Goal: Transaction & Acquisition: Purchase product/service

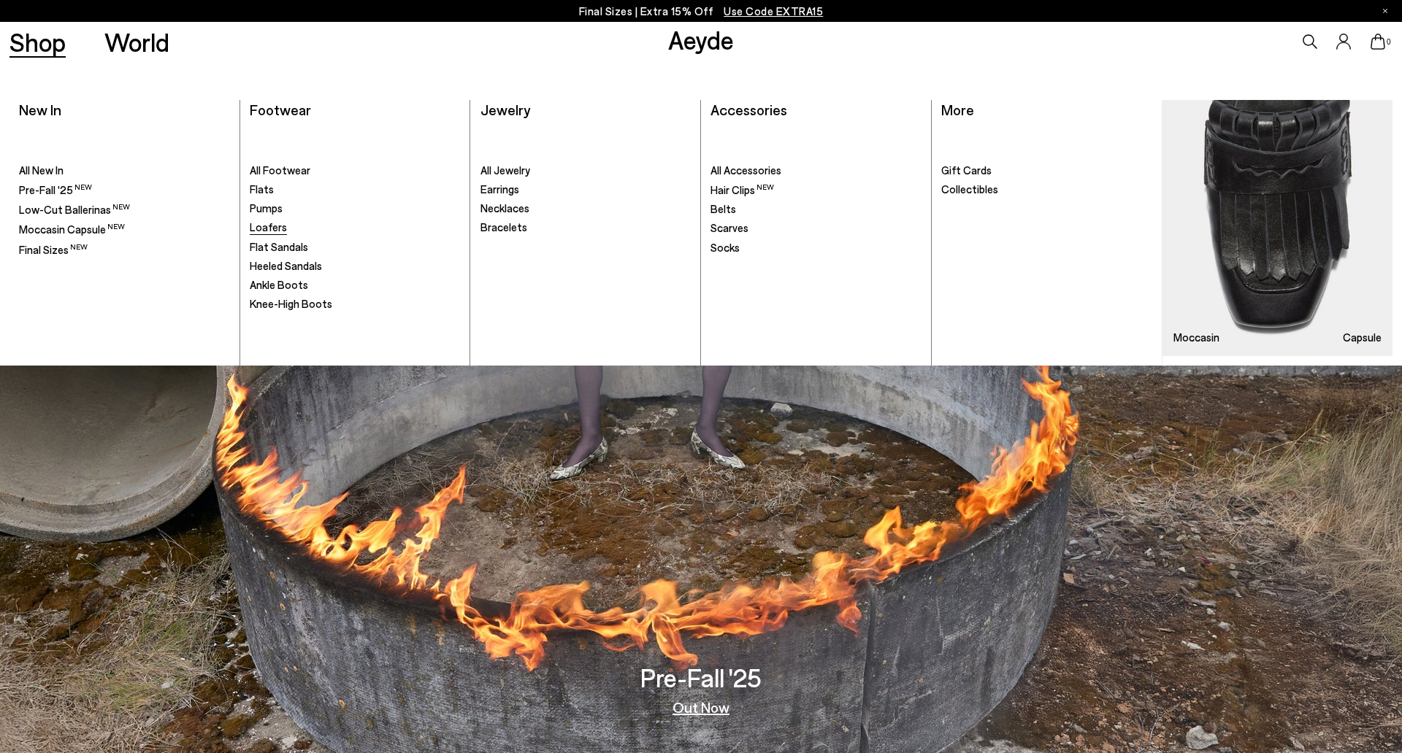
click at [270, 229] on span "Loafers" at bounding box center [268, 226] width 37 height 13
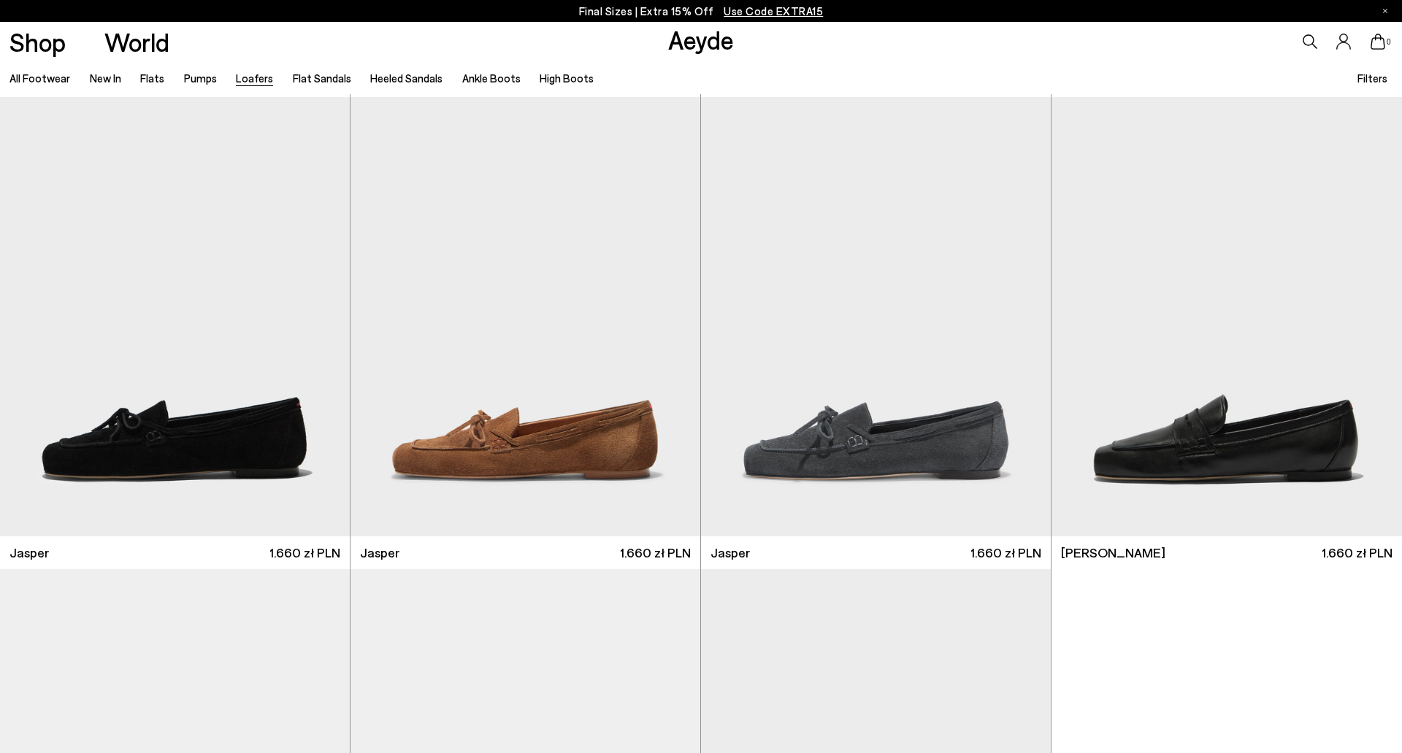
scroll to position [472, 0]
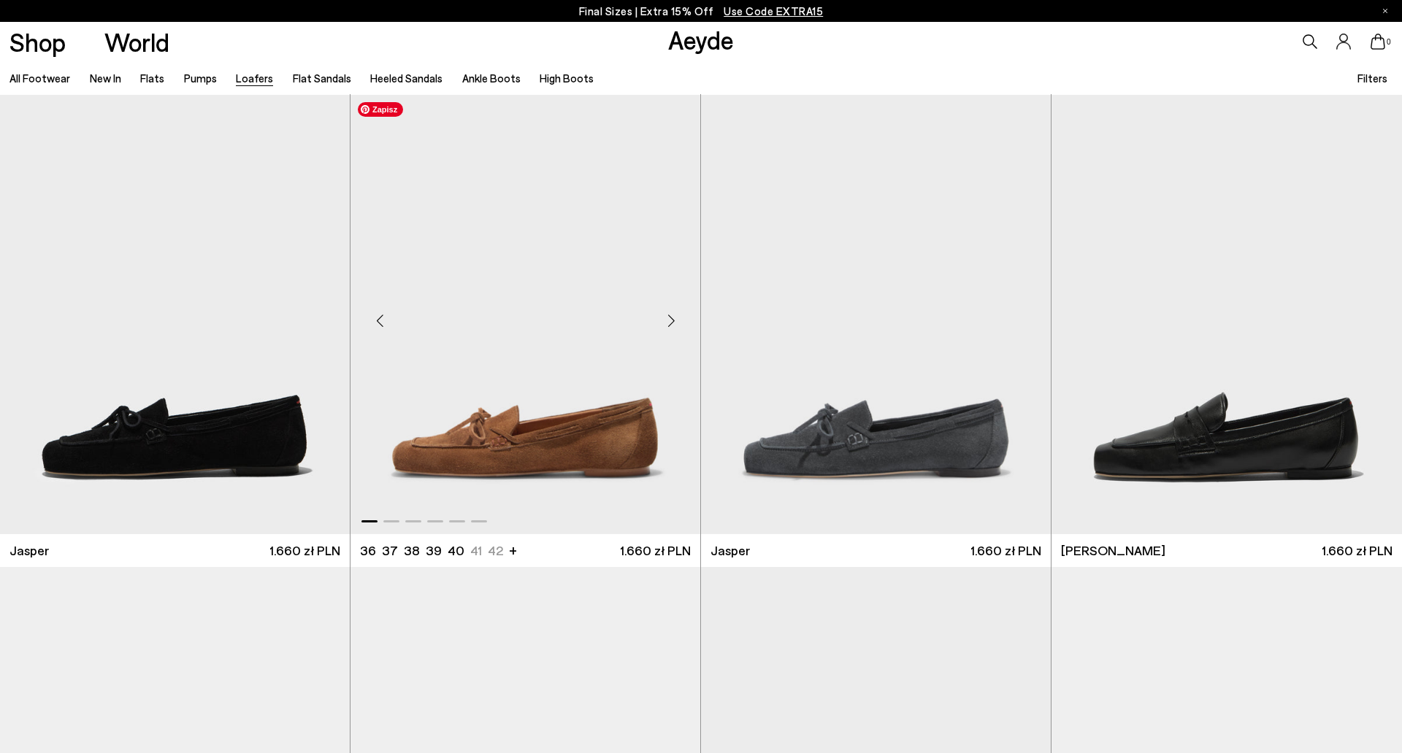
click at [566, 455] on img "1 / 6" at bounding box center [525, 315] width 350 height 440
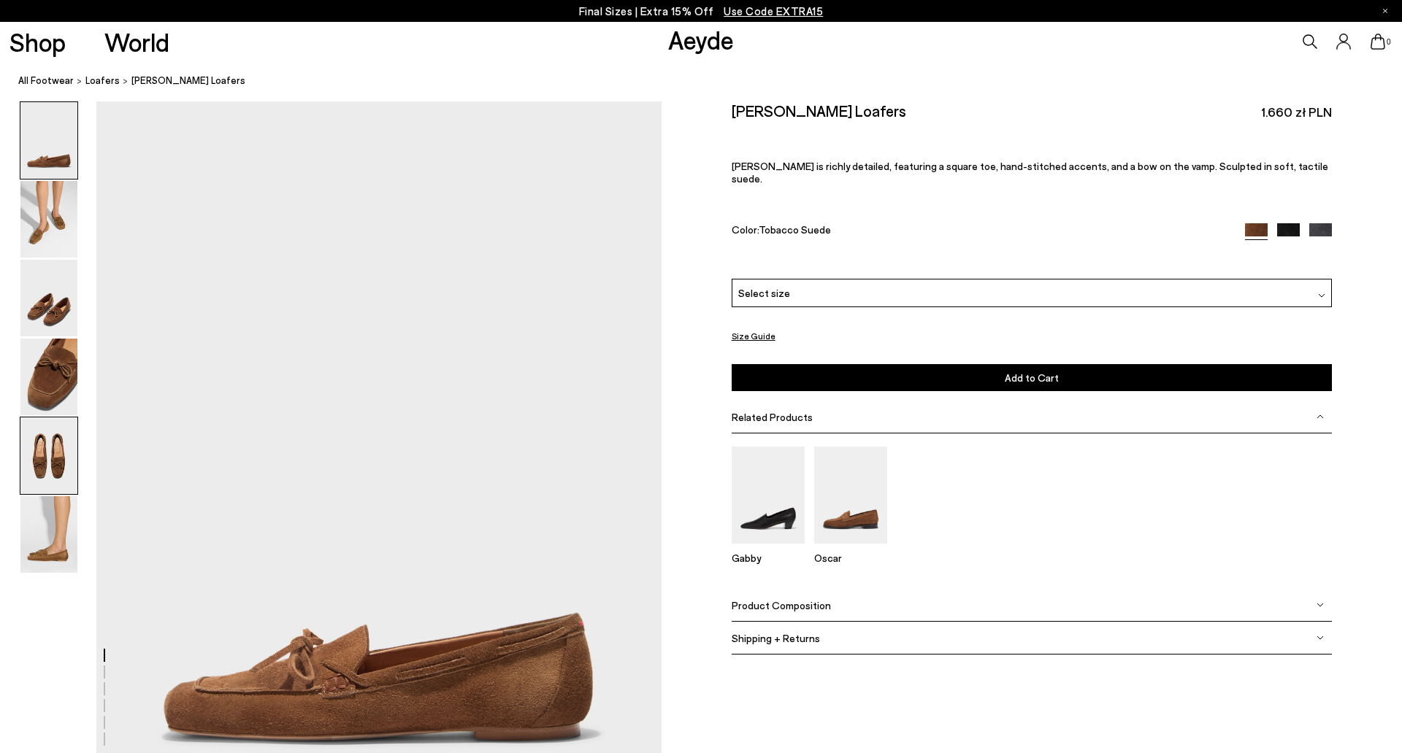
click at [53, 467] on img at bounding box center [48, 456] width 57 height 77
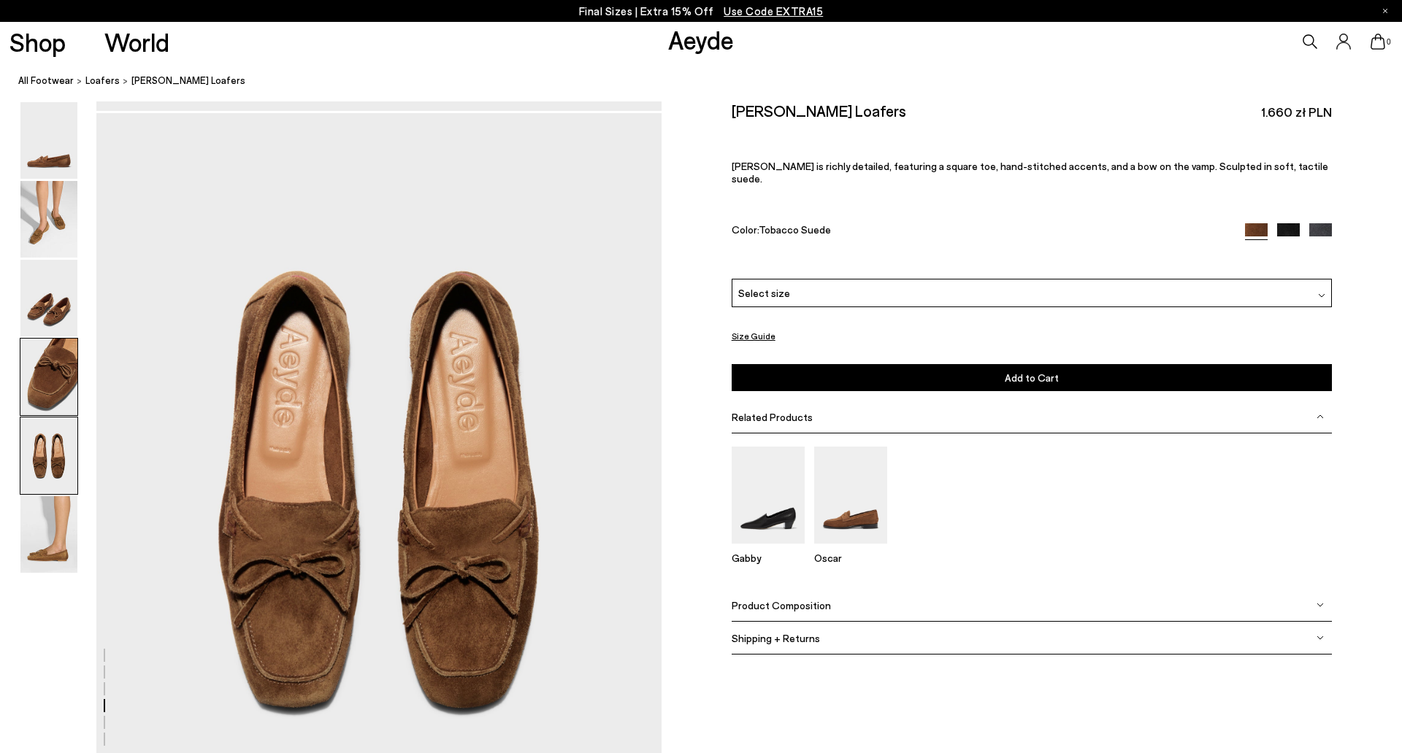
scroll to position [3023, 0]
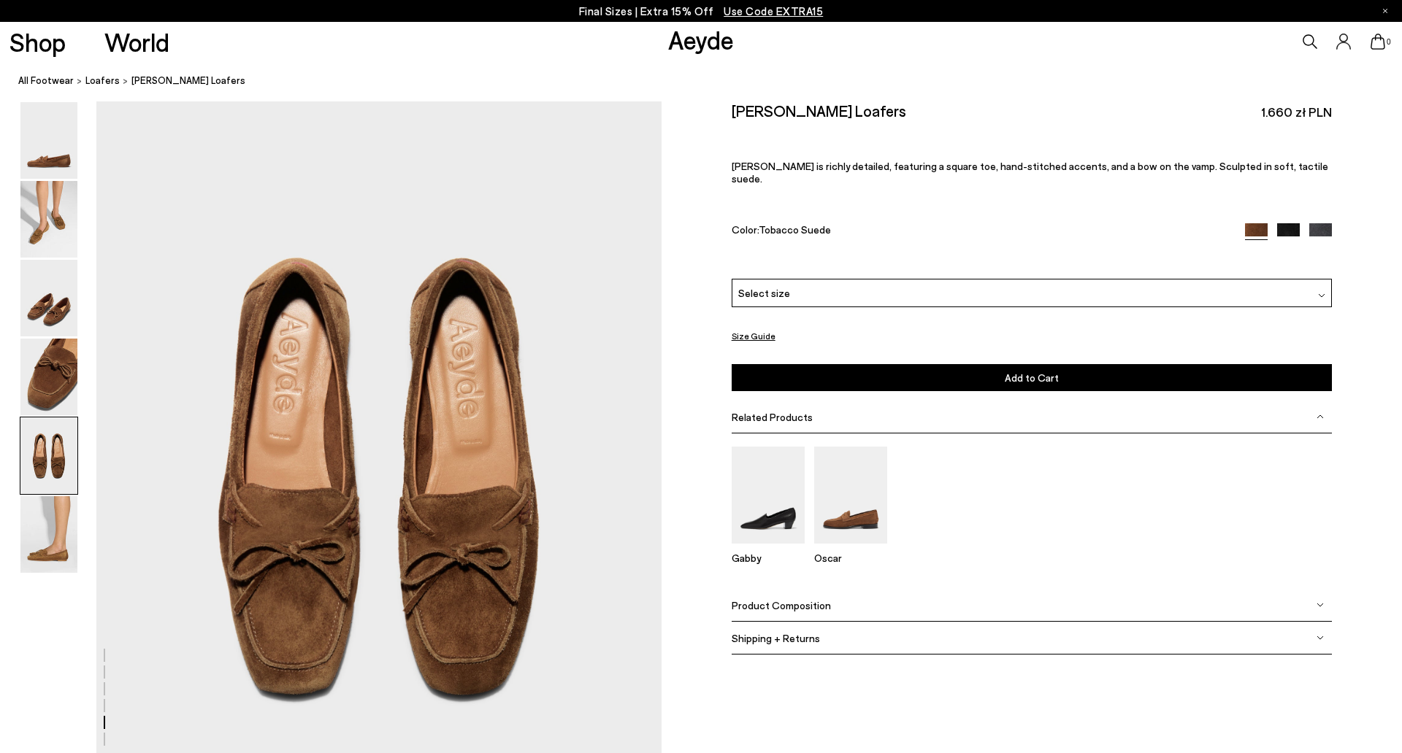
click at [853, 279] on div "Select size" at bounding box center [1032, 293] width 600 height 28
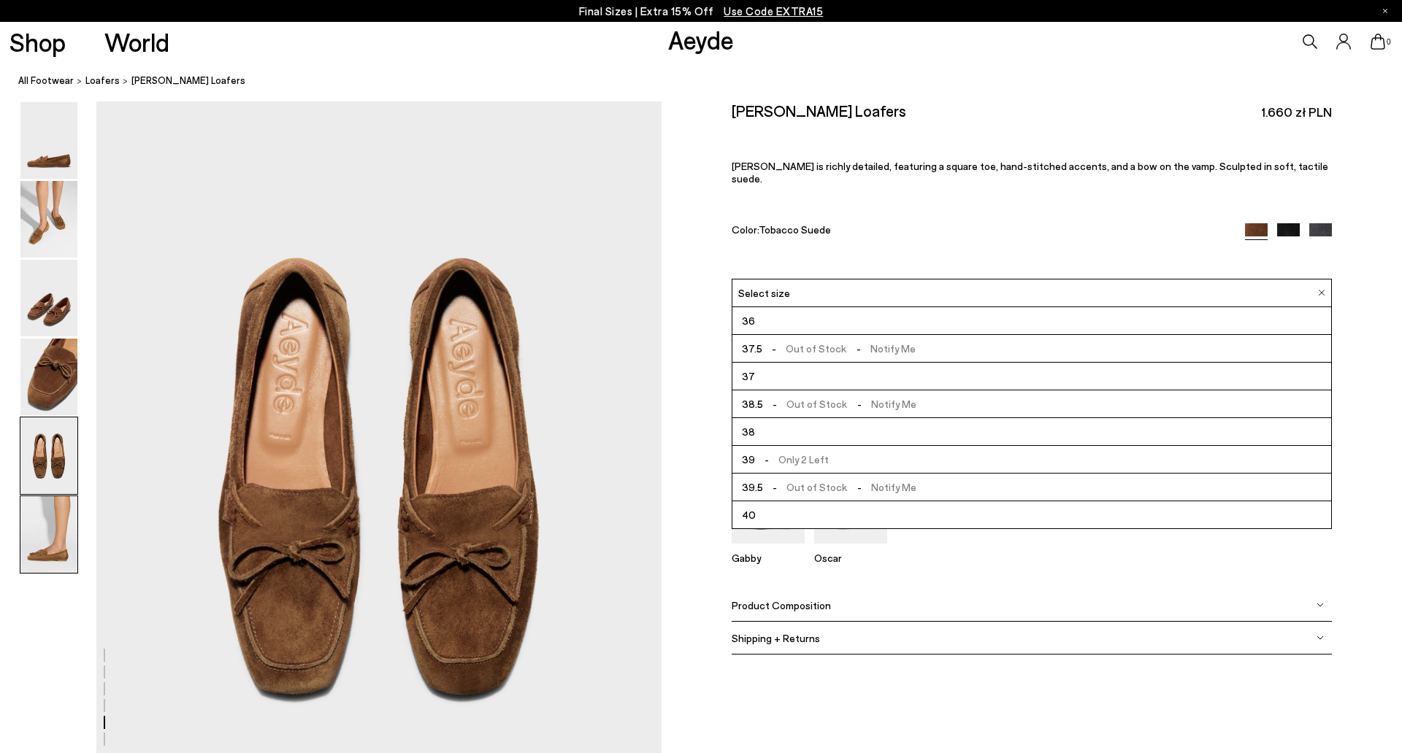
click at [43, 546] on img at bounding box center [48, 534] width 57 height 77
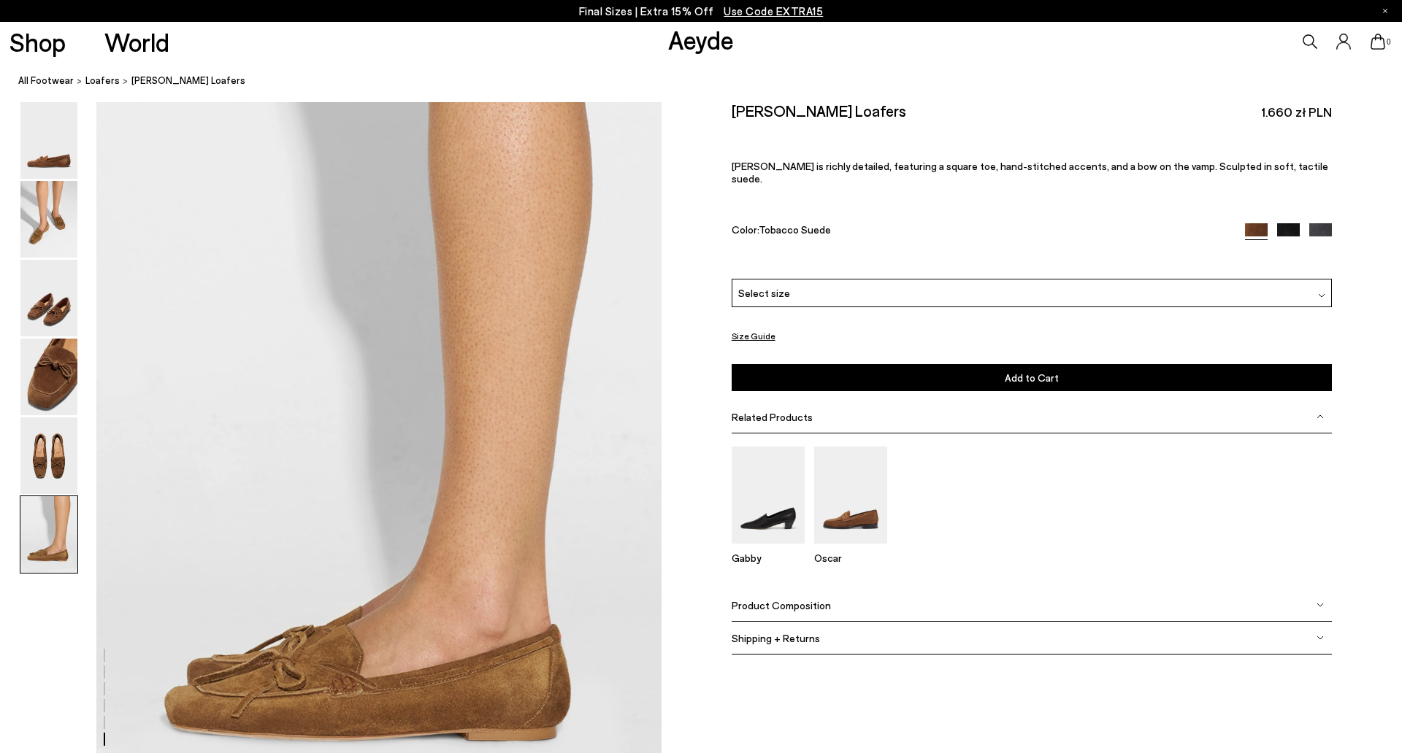
scroll to position [3878, 0]
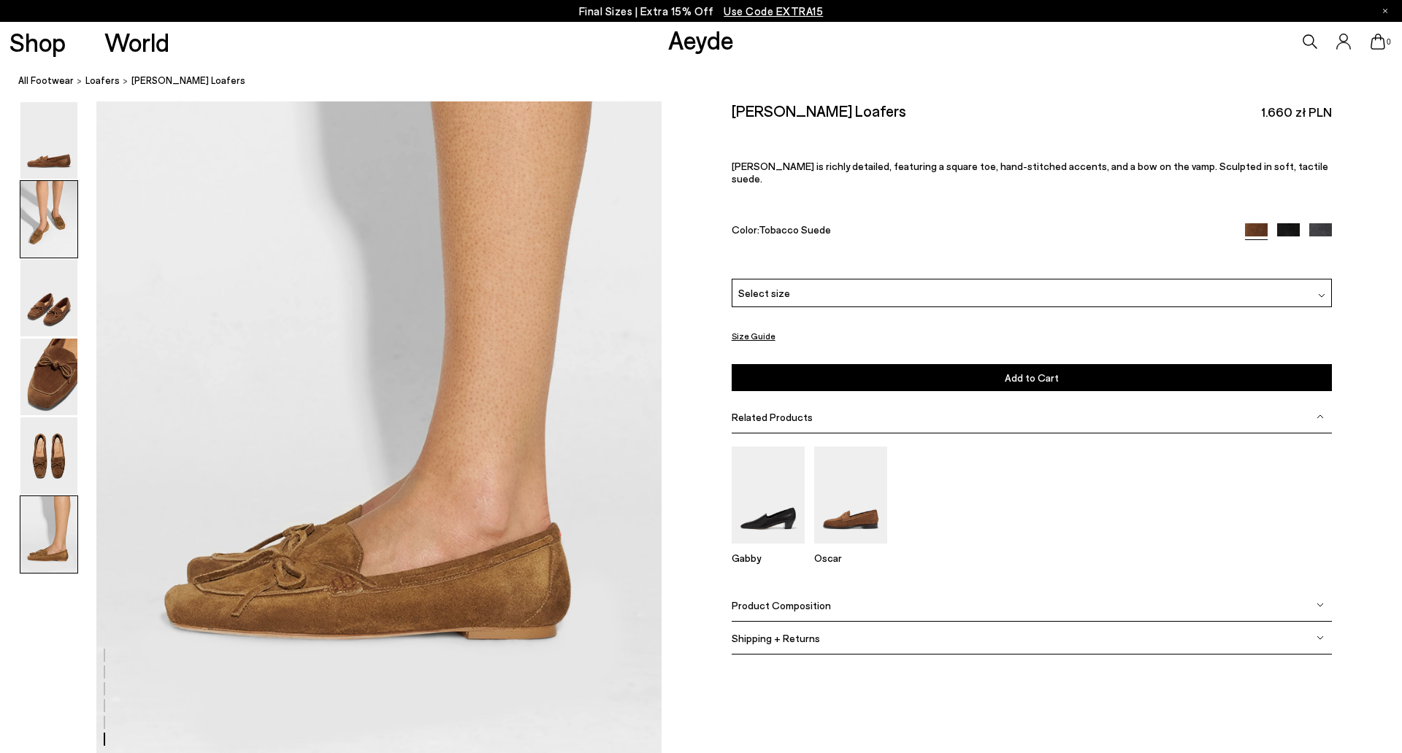
click at [51, 223] on img at bounding box center [48, 219] width 57 height 77
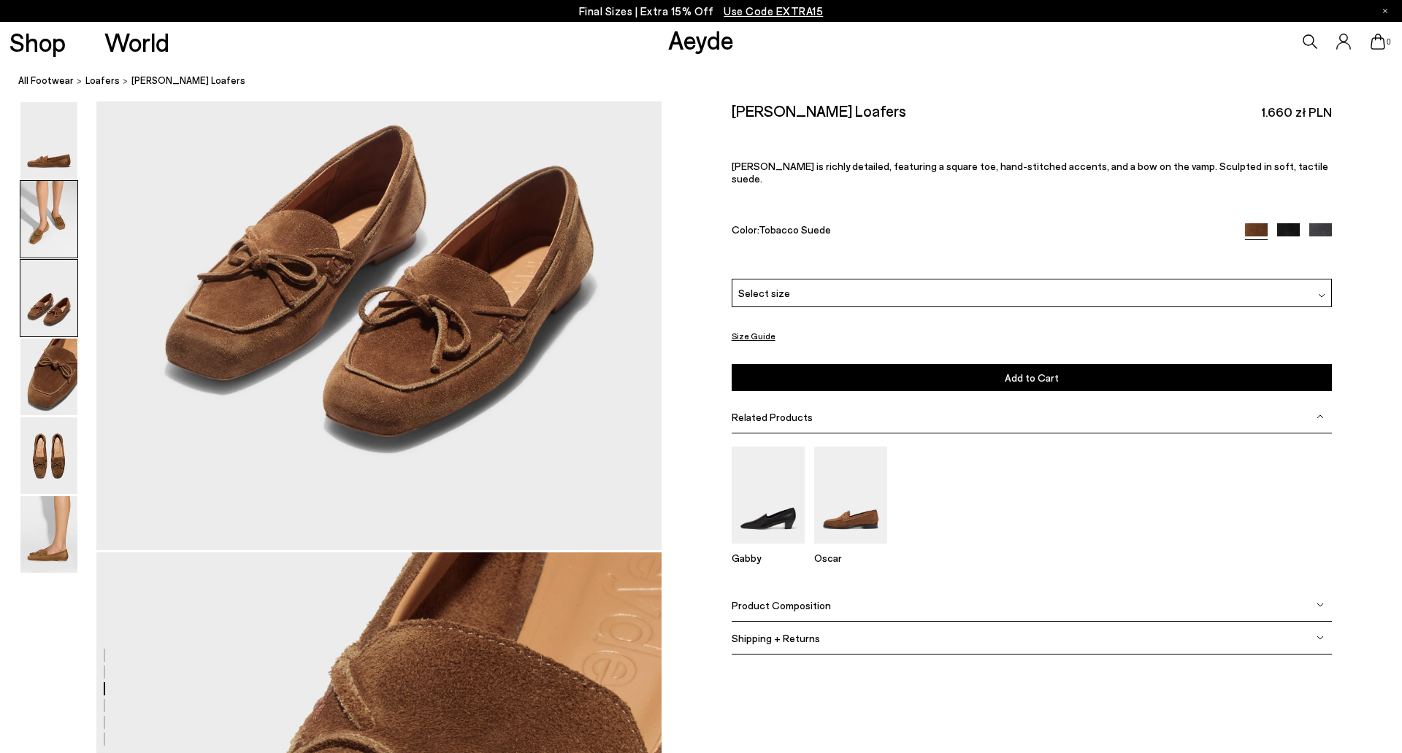
scroll to position [756, 0]
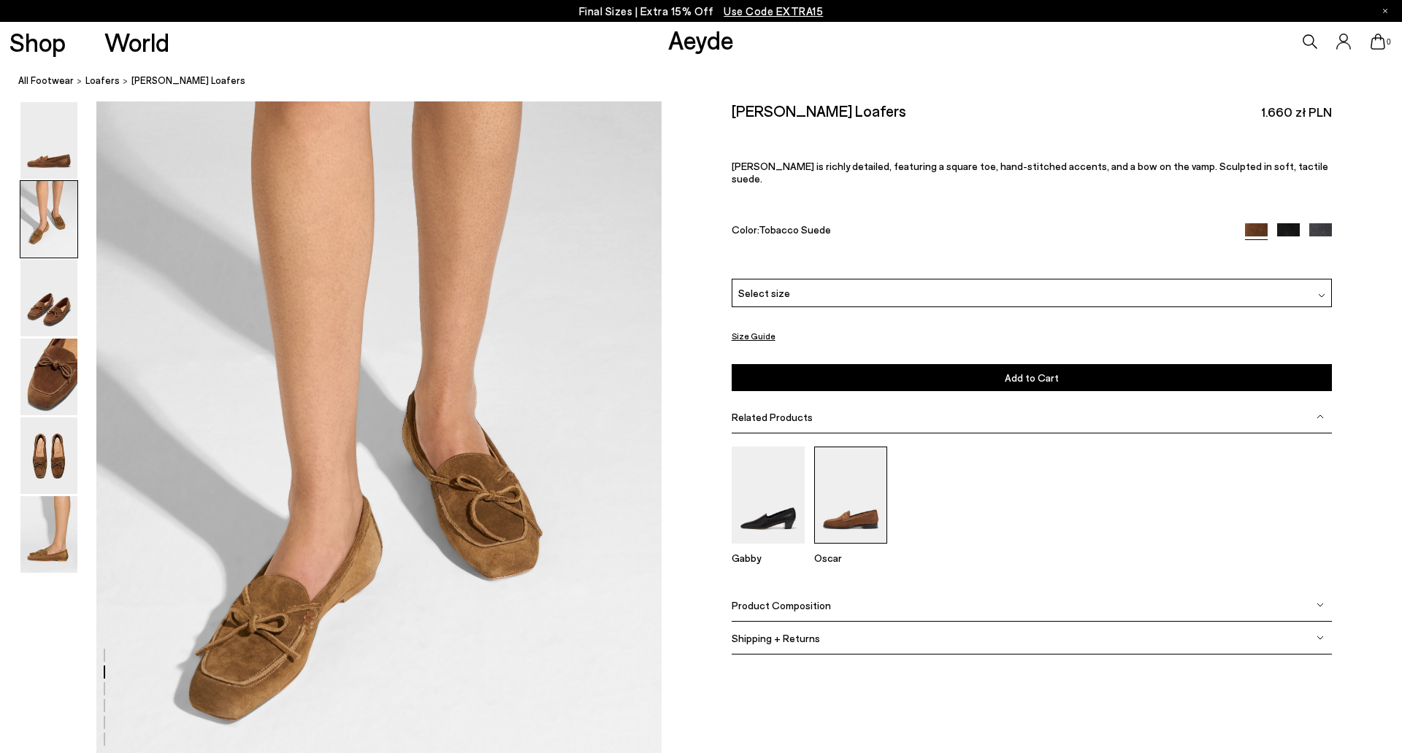
click at [864, 496] on img at bounding box center [850, 495] width 73 height 97
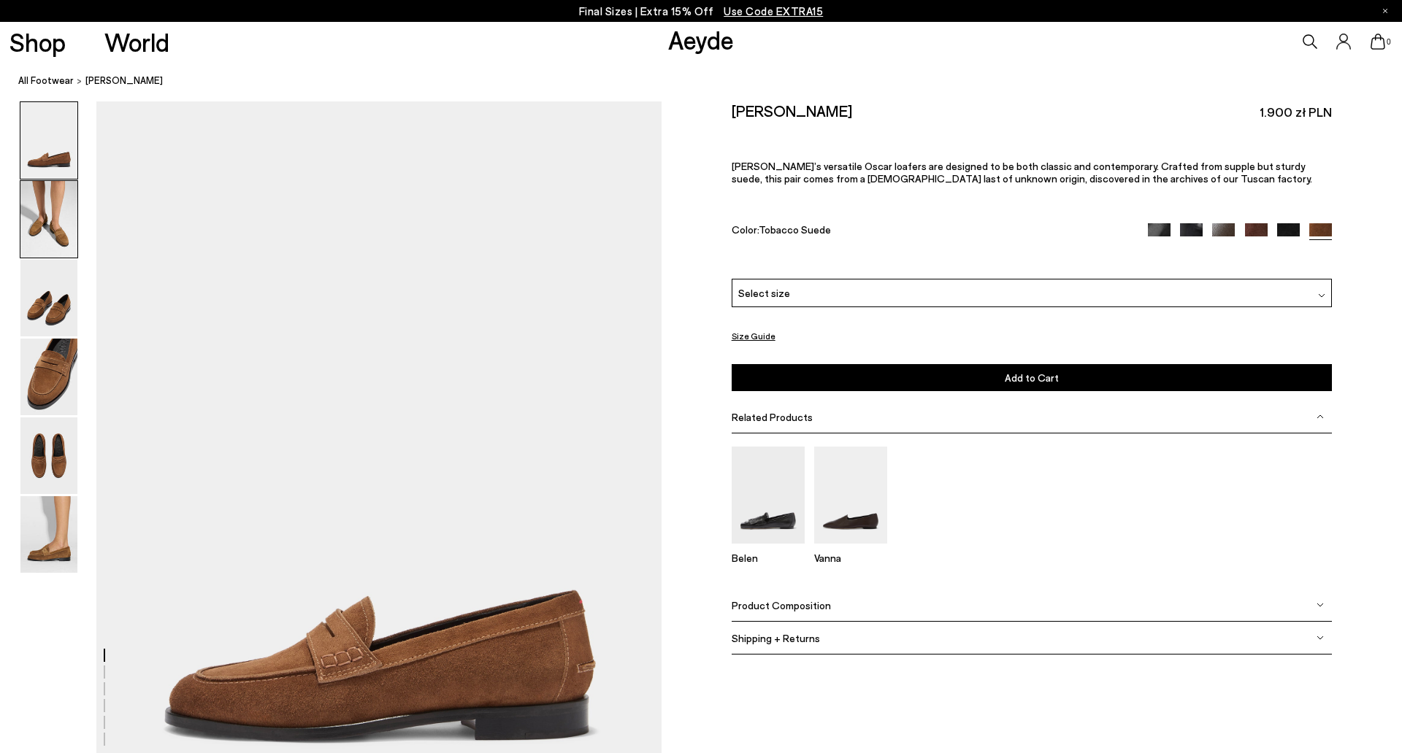
click at [48, 220] on img at bounding box center [48, 219] width 57 height 77
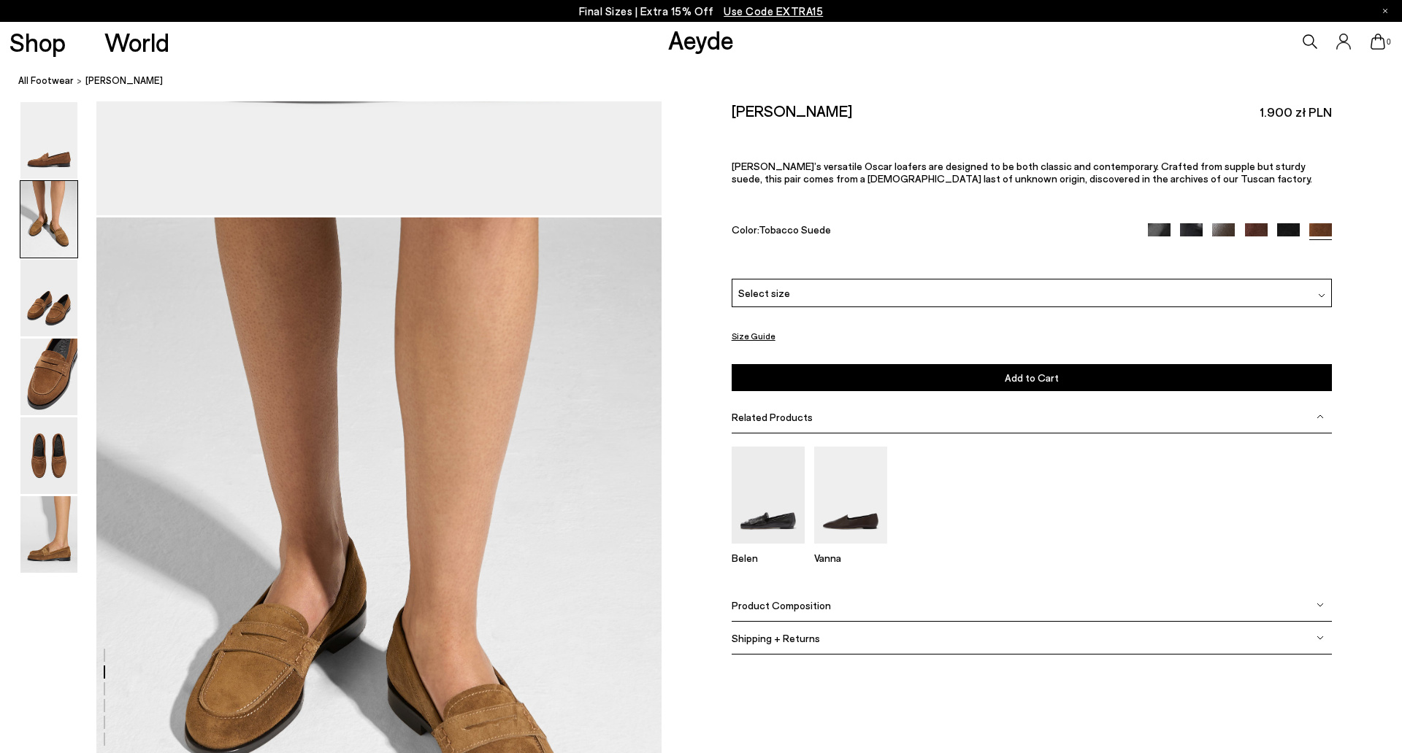
scroll to position [756, 0]
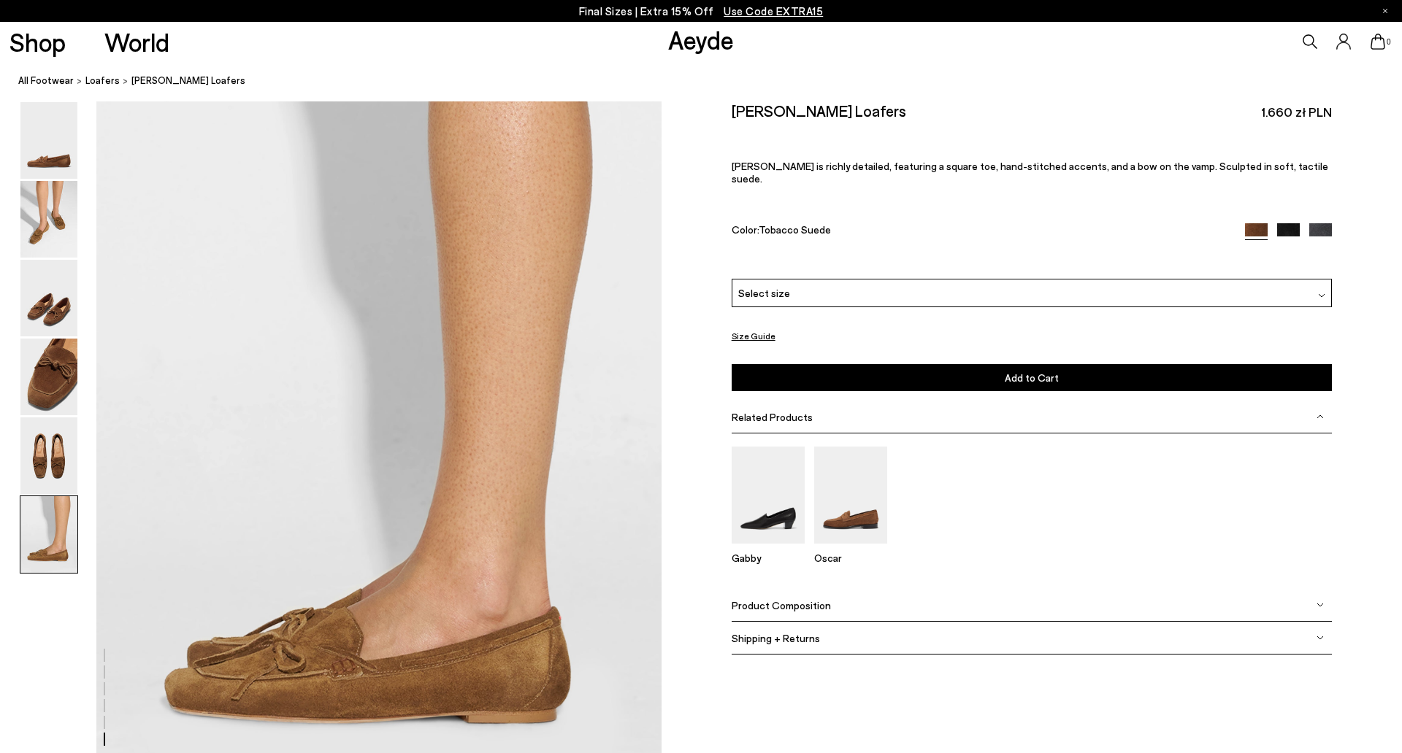
scroll to position [3792, 0]
click at [54, 302] on img at bounding box center [48, 298] width 57 height 77
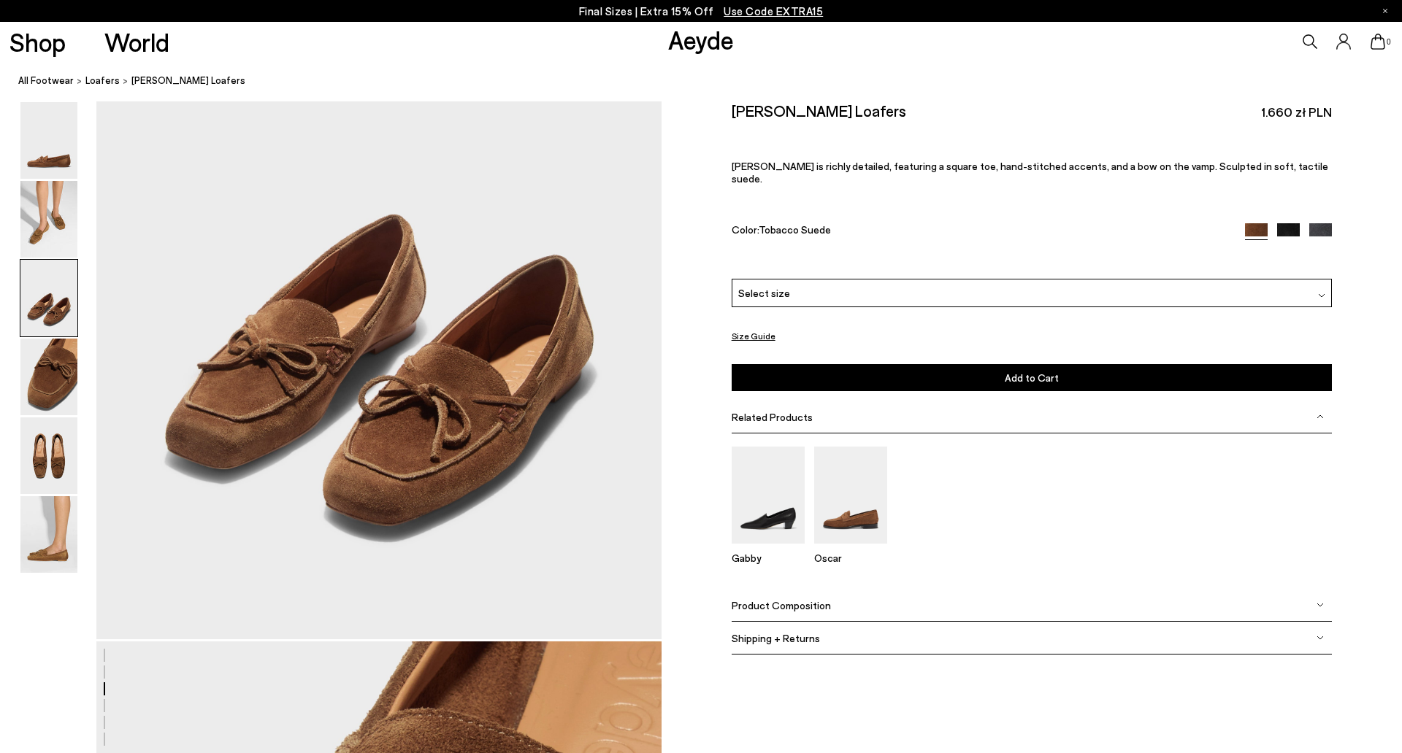
scroll to position [1512, 0]
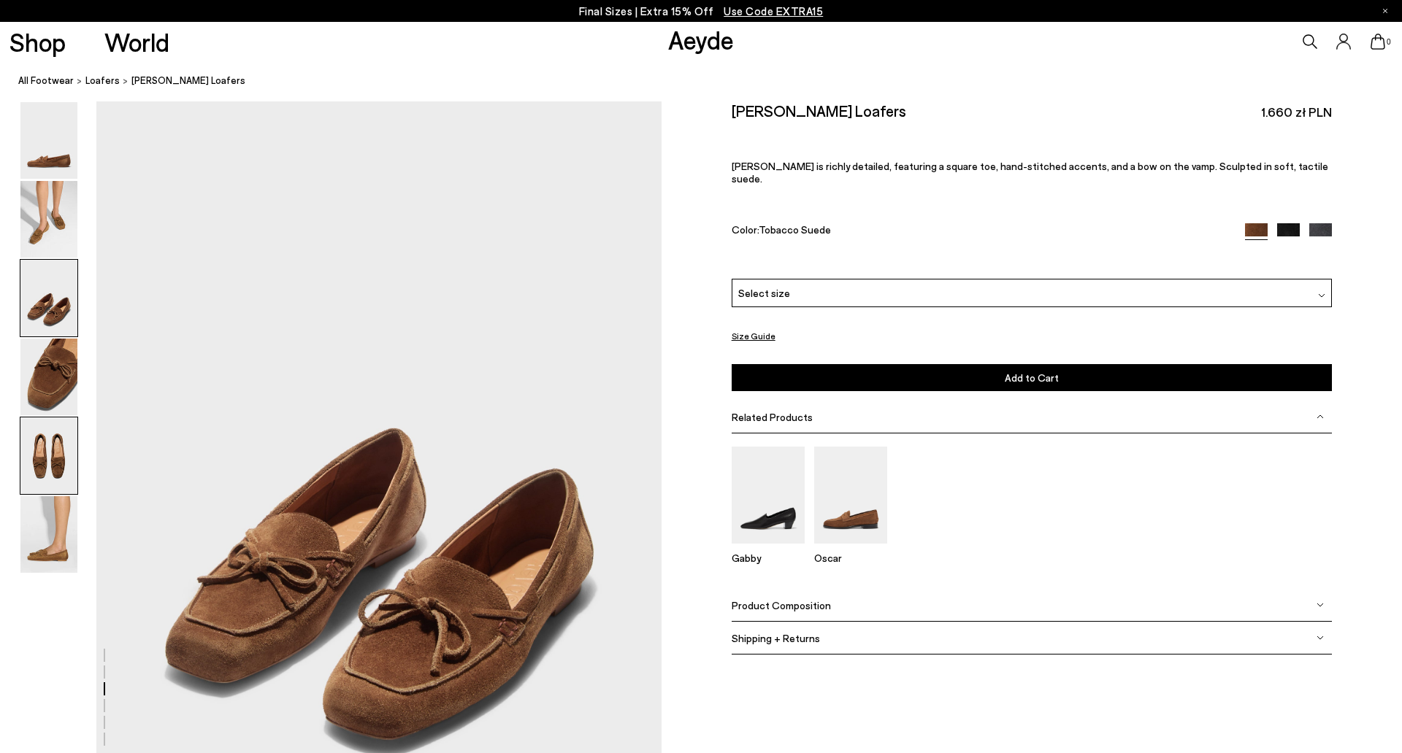
click at [59, 461] on img at bounding box center [48, 456] width 57 height 77
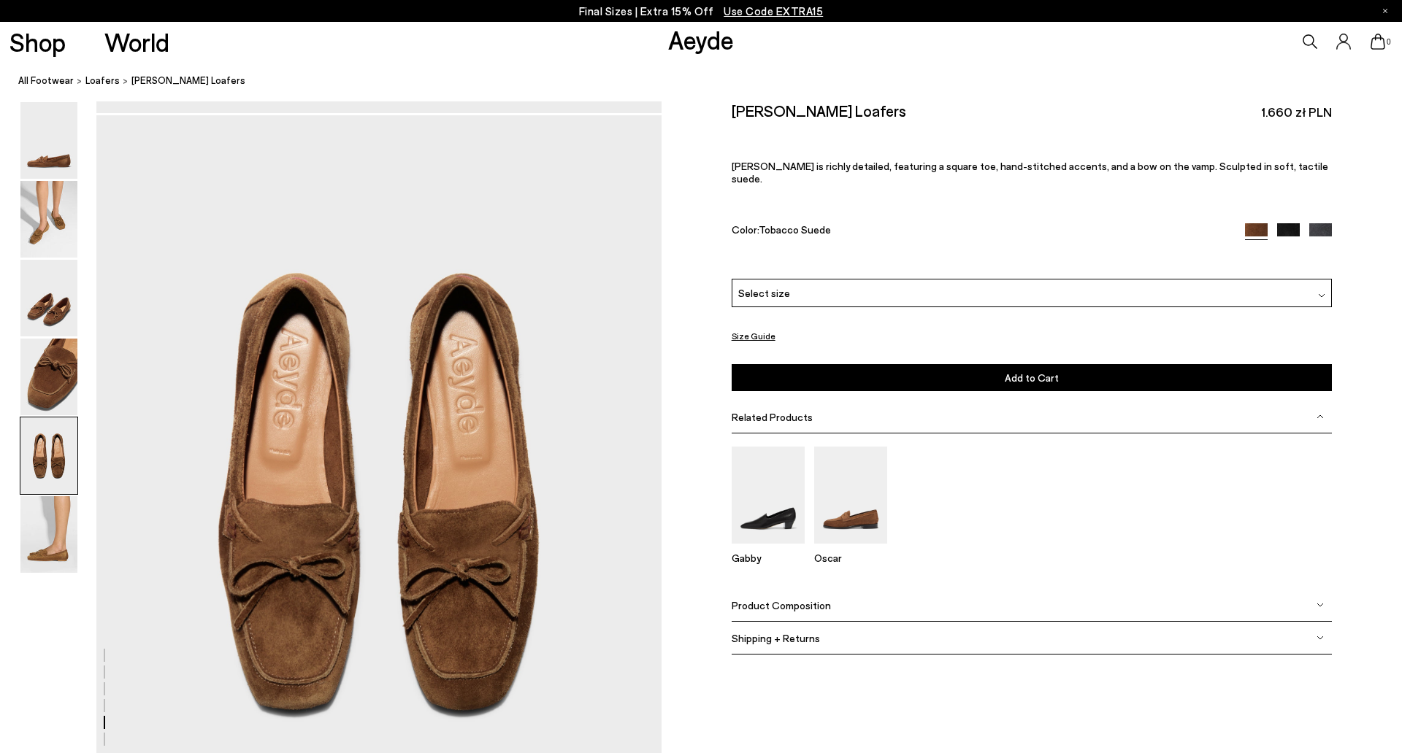
scroll to position [3023, 0]
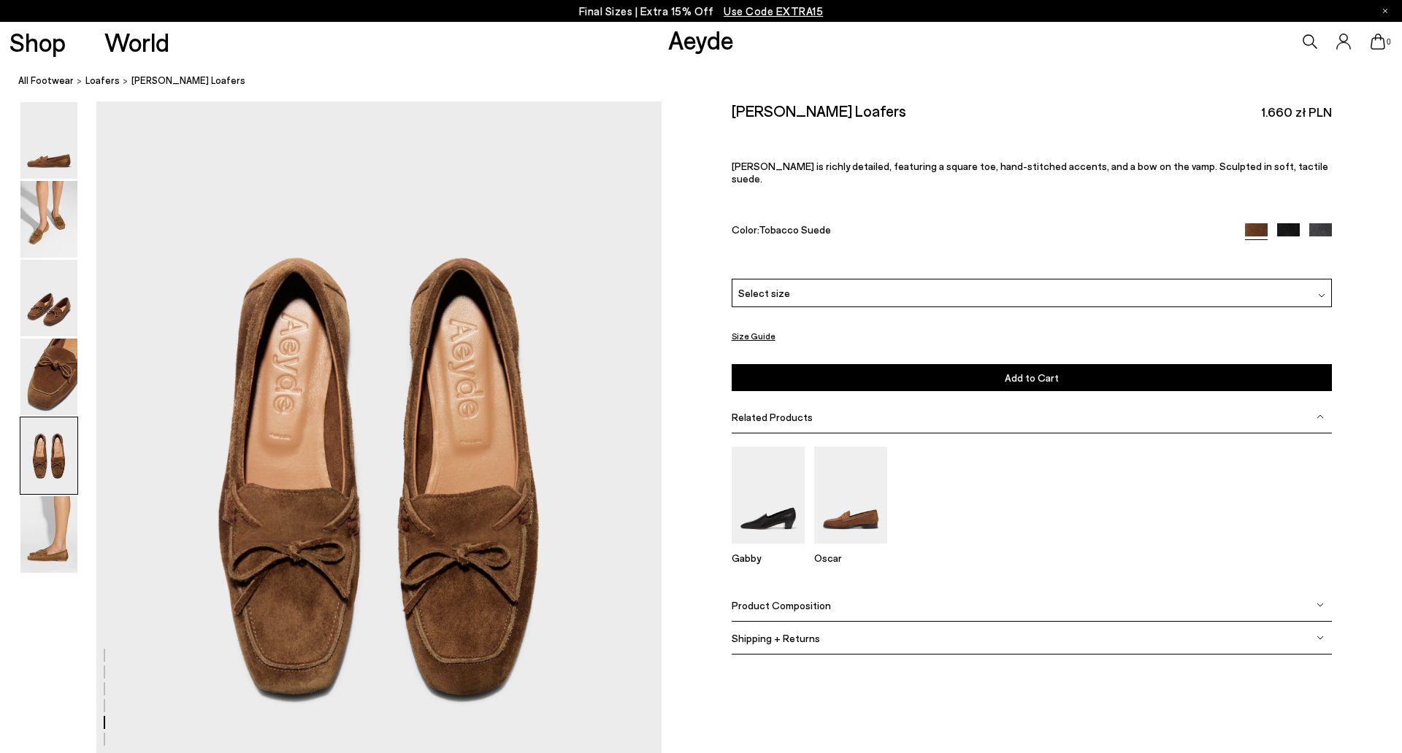
click at [743, 599] on span "Product Composition" at bounding box center [781, 605] width 99 height 12
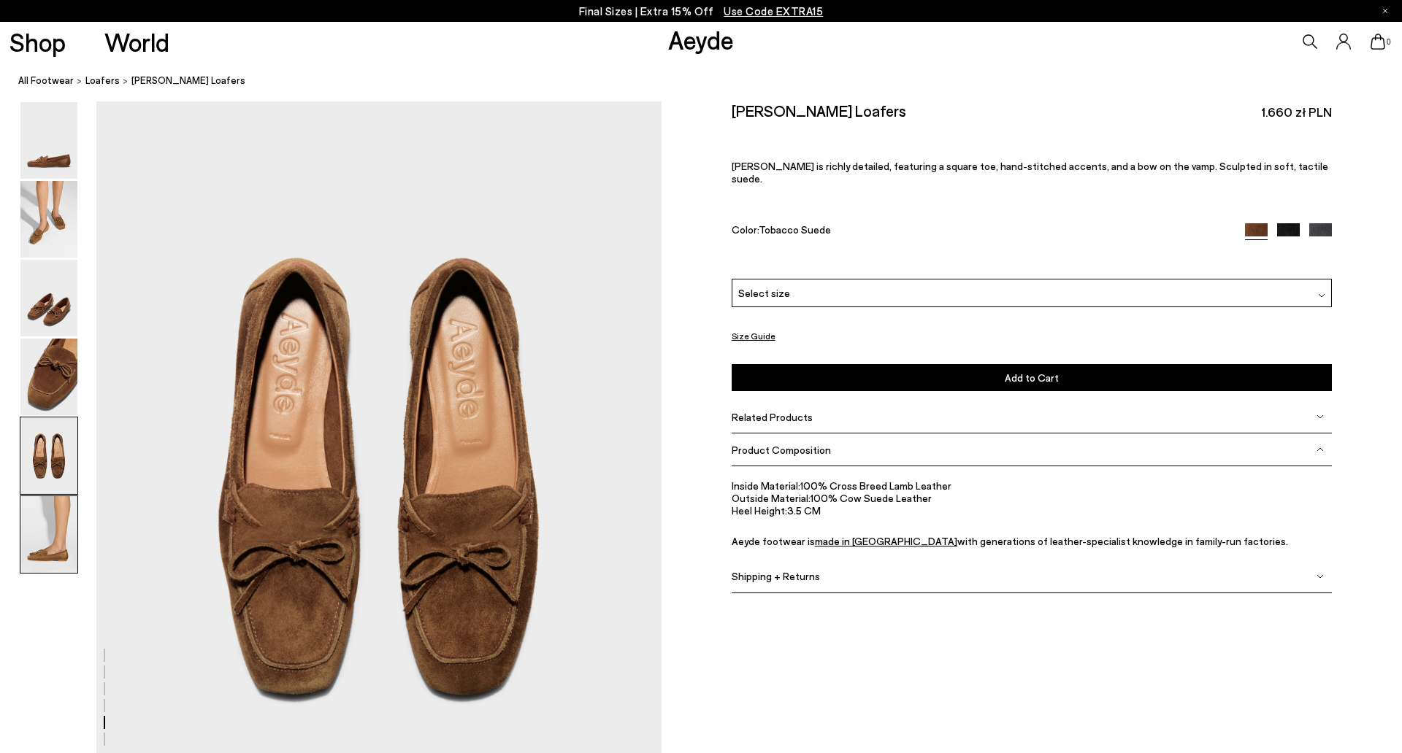
click at [61, 527] on img at bounding box center [48, 534] width 57 height 77
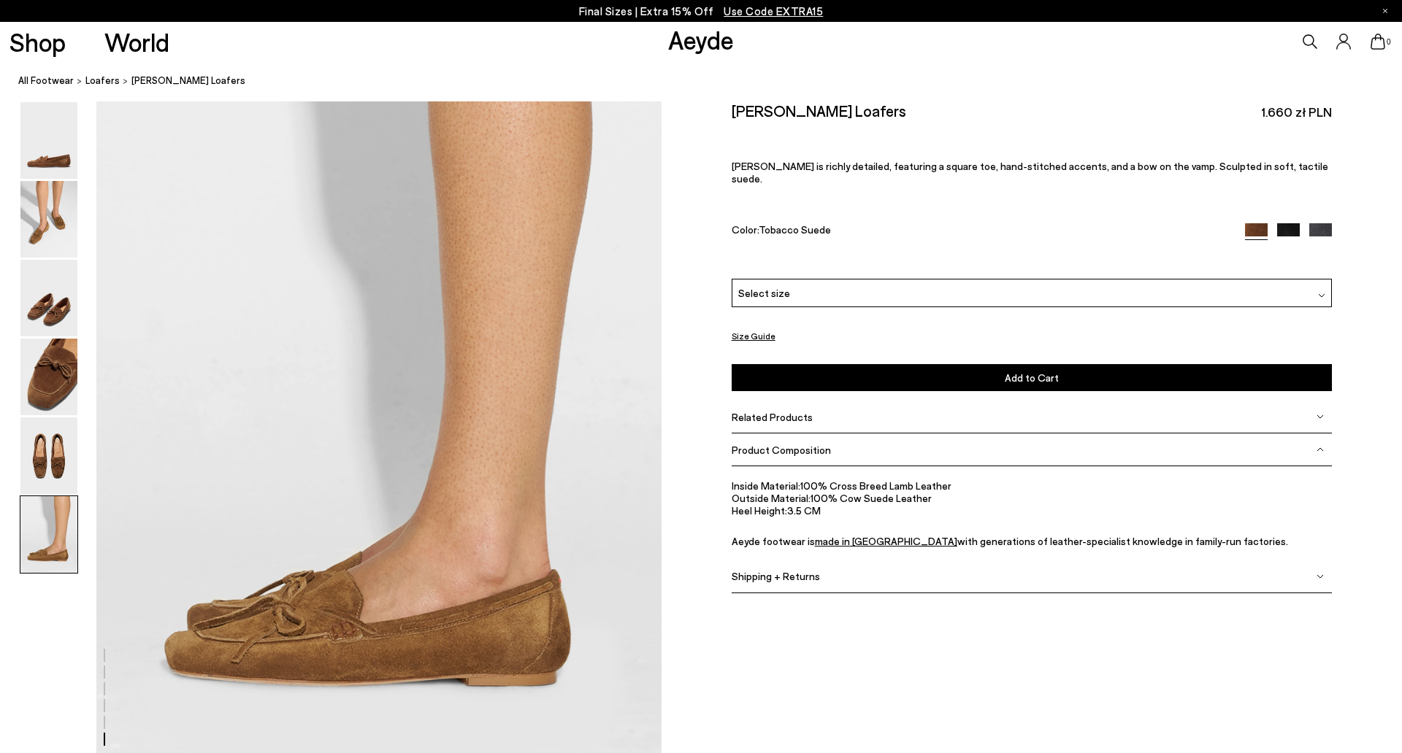
scroll to position [3878, 0]
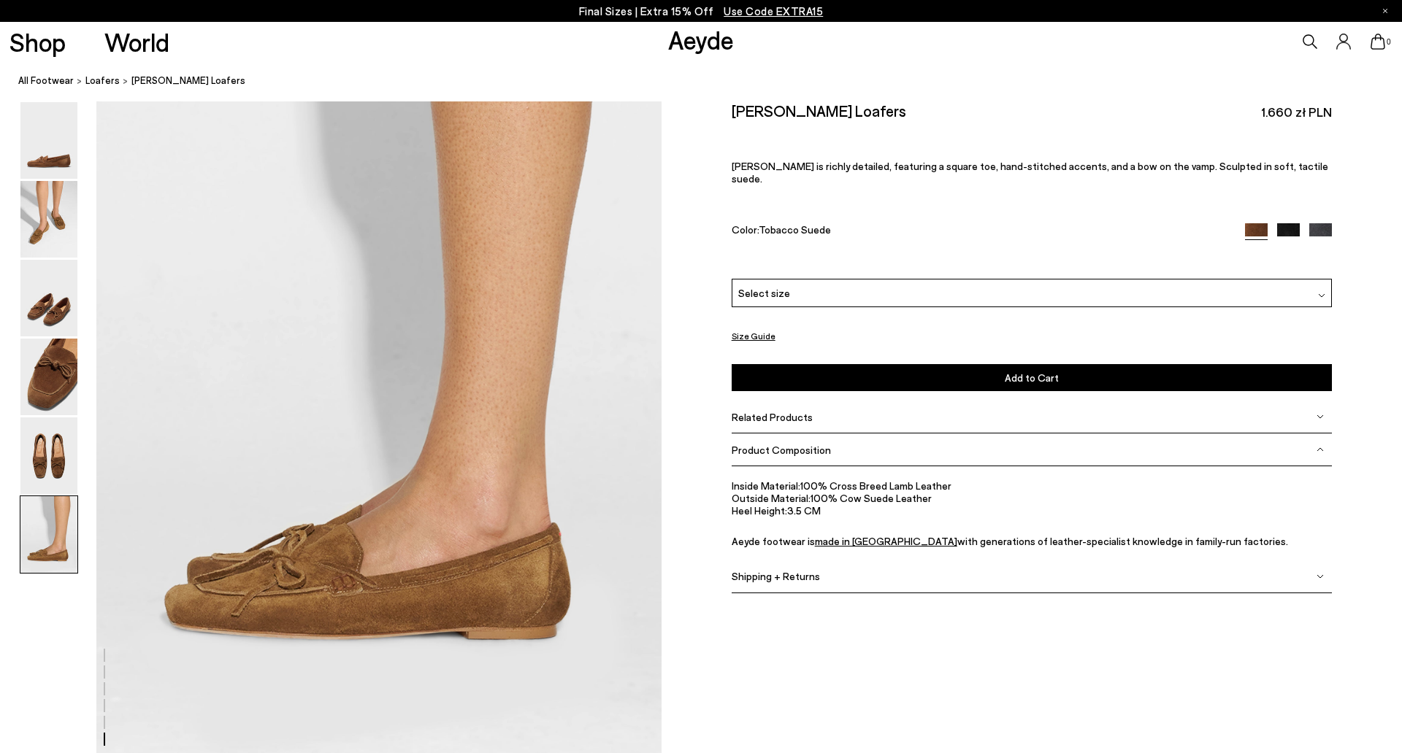
click at [772, 411] on span "Related Products" at bounding box center [772, 417] width 81 height 12
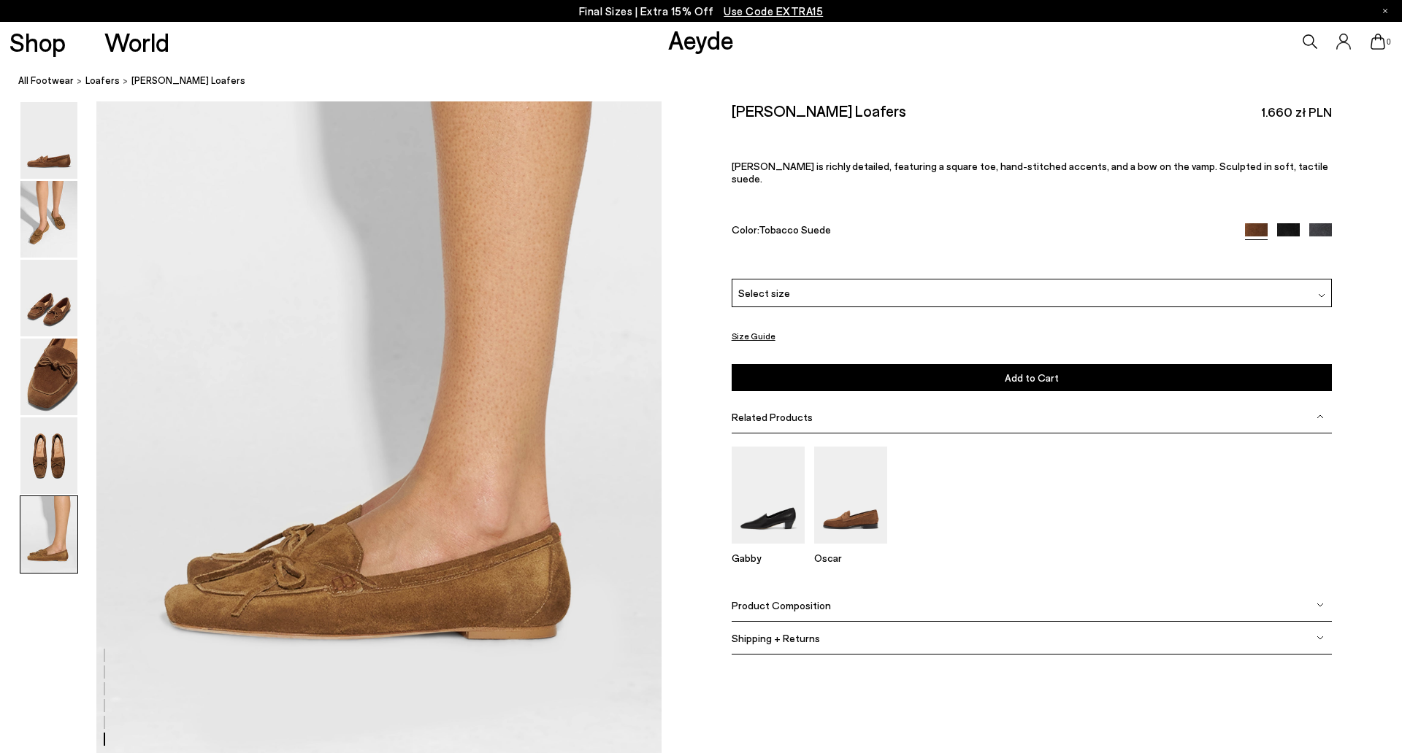
click at [772, 411] on span "Related Products" at bounding box center [772, 417] width 81 height 12
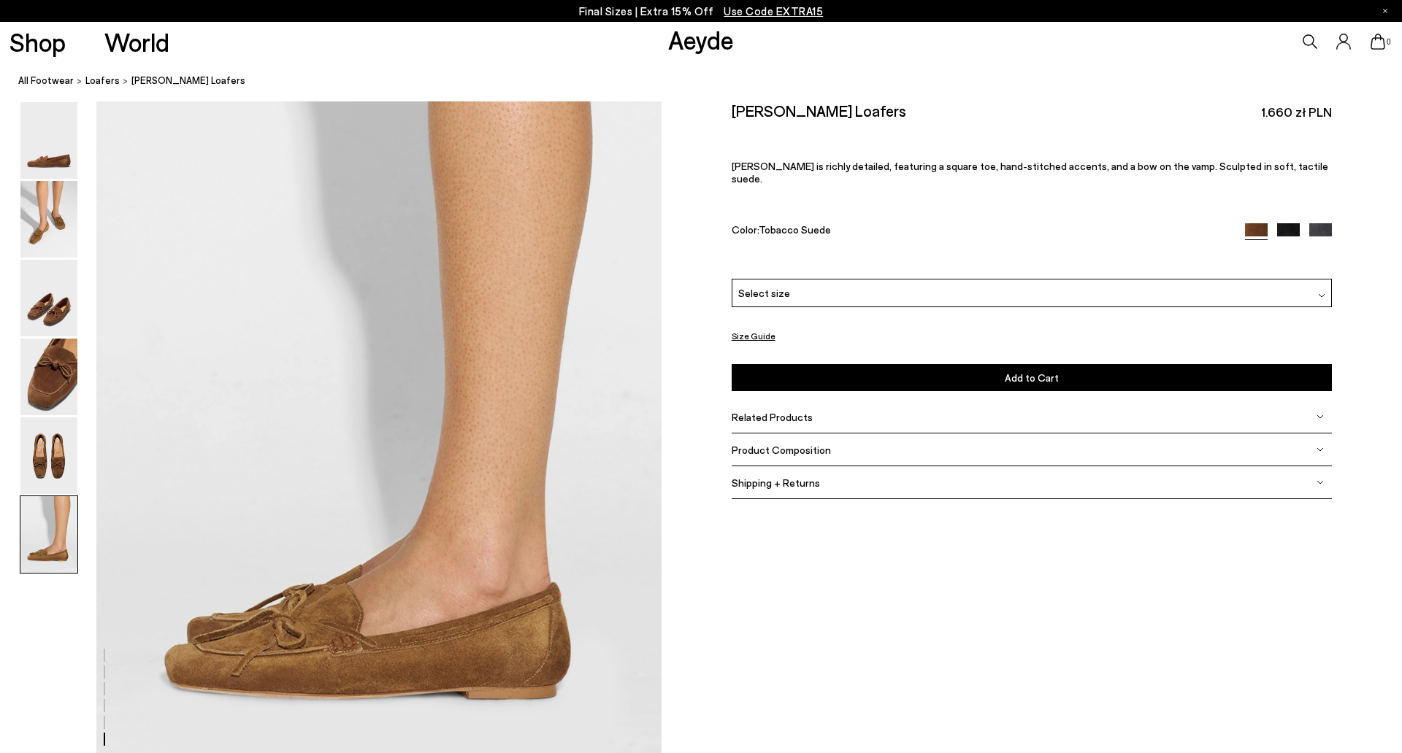
scroll to position [3818, 0]
click at [61, 445] on img at bounding box center [48, 456] width 57 height 77
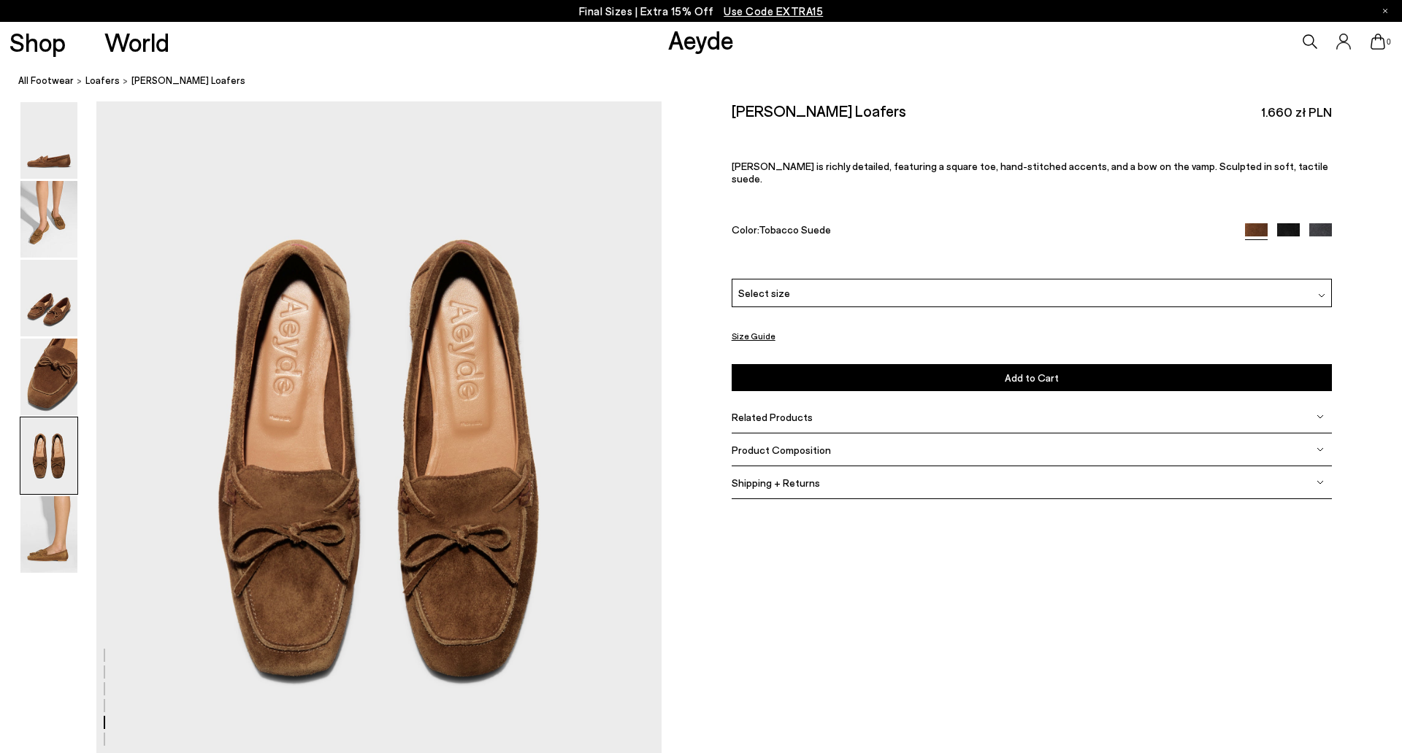
scroll to position [3023, 0]
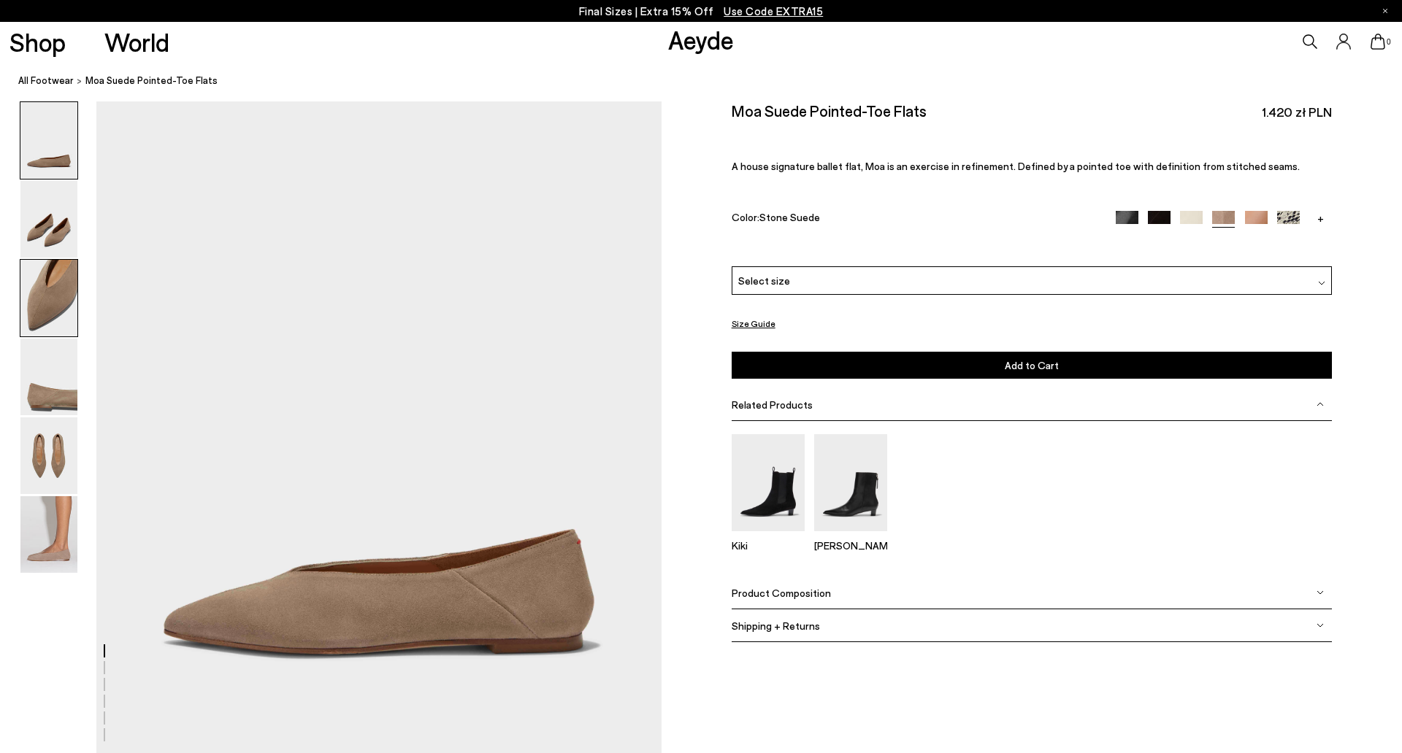
click at [52, 315] on img at bounding box center [48, 298] width 57 height 77
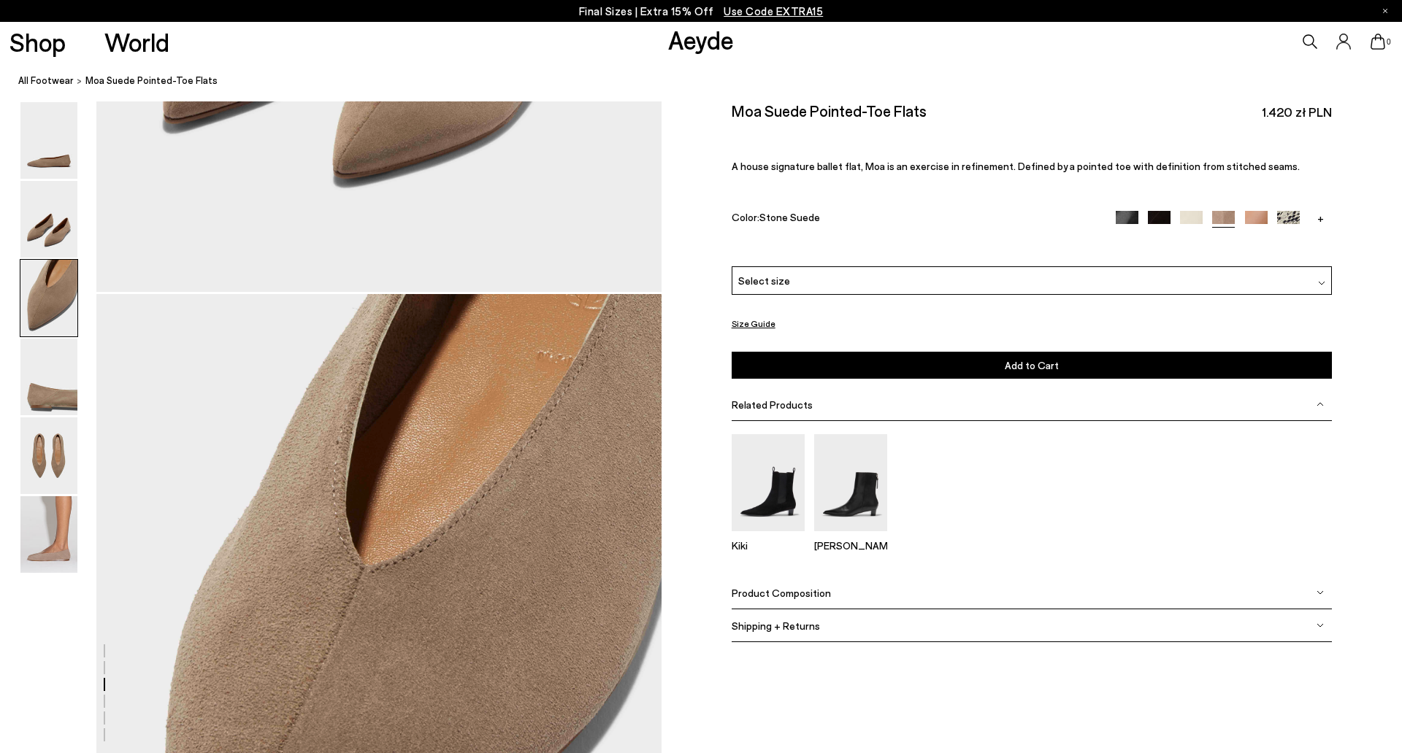
scroll to position [1411, 0]
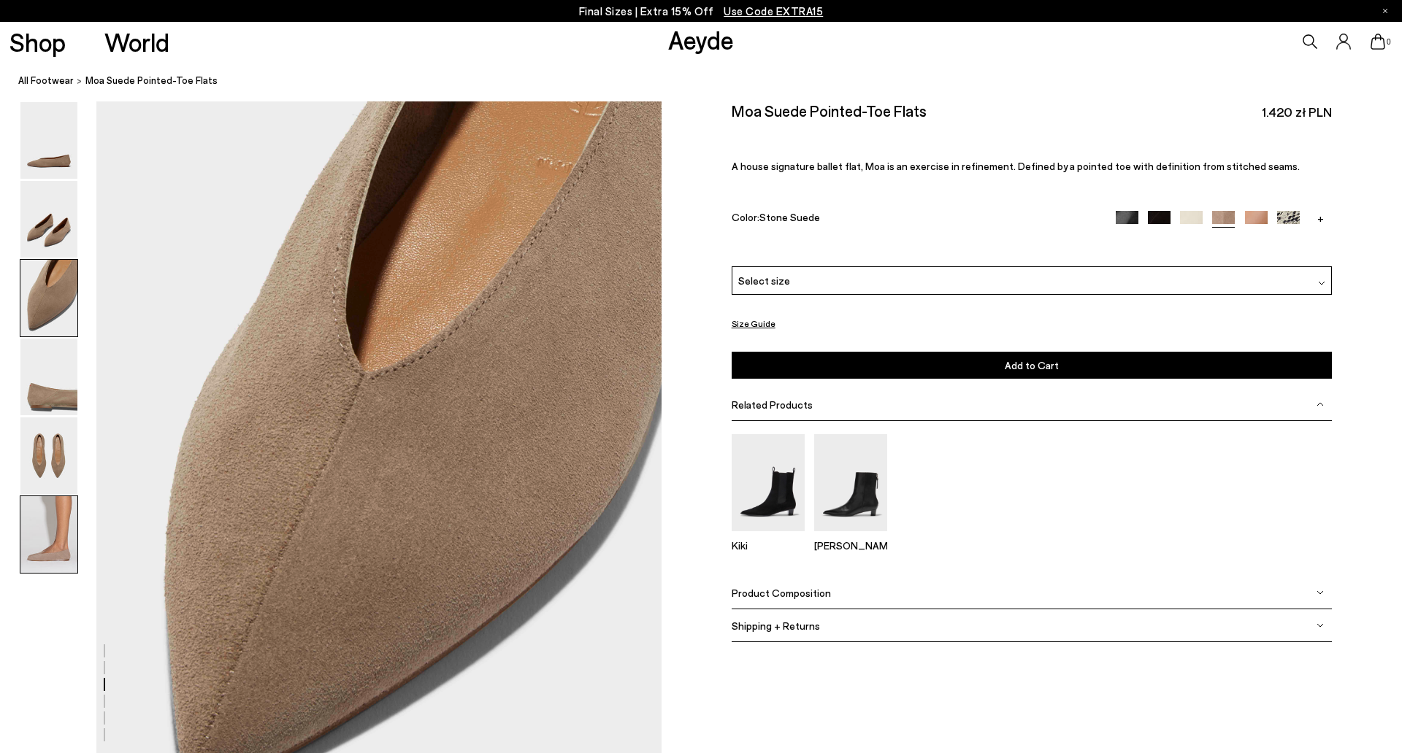
click at [66, 532] on img at bounding box center [48, 534] width 57 height 77
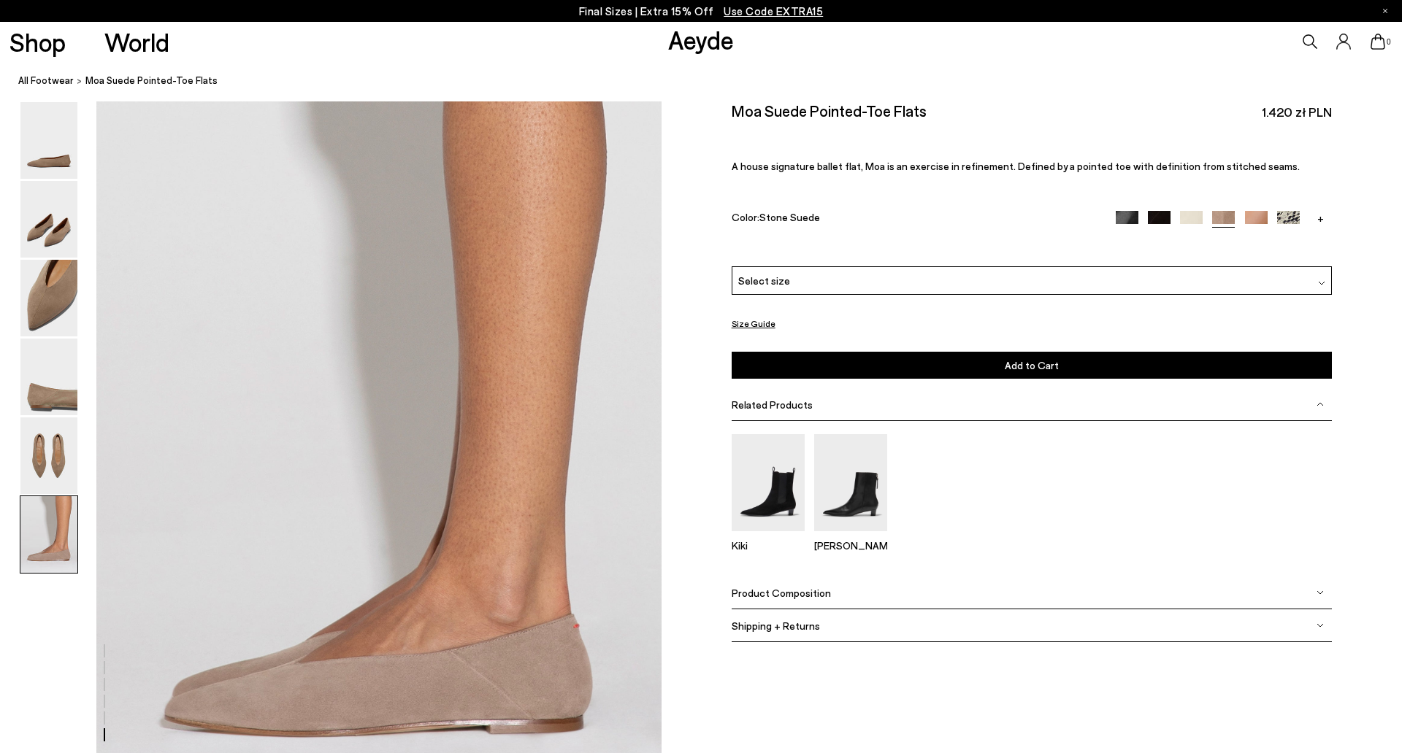
scroll to position [3776, 0]
